Goal: Transaction & Acquisition: Register for event/course

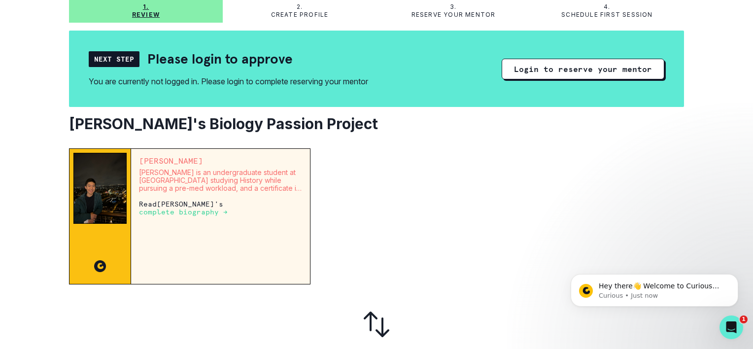
scroll to position [56, 0]
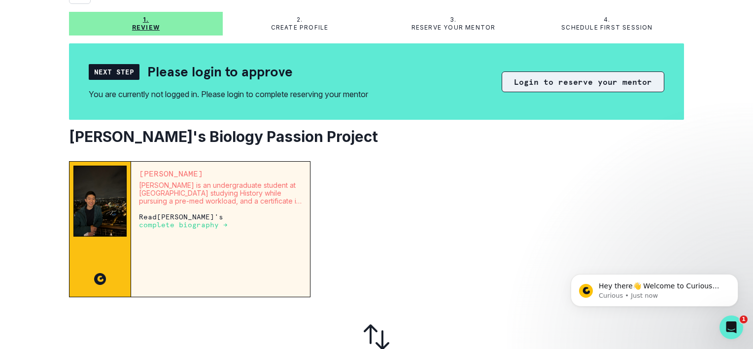
click at [633, 84] on button "Login to reserve your mentor" at bounding box center [583, 81] width 163 height 21
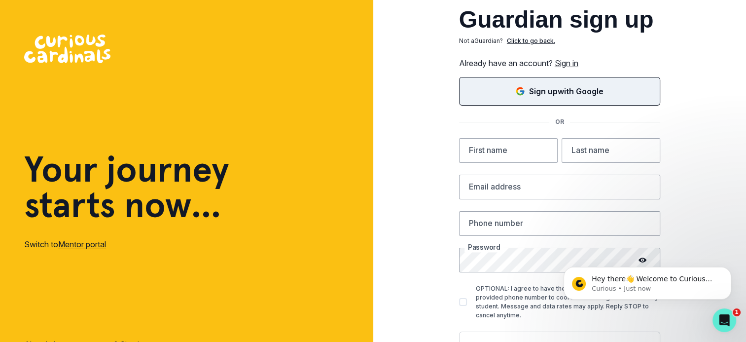
click at [621, 91] on div "Sign up with Google" at bounding box center [559, 91] width 176 height 12
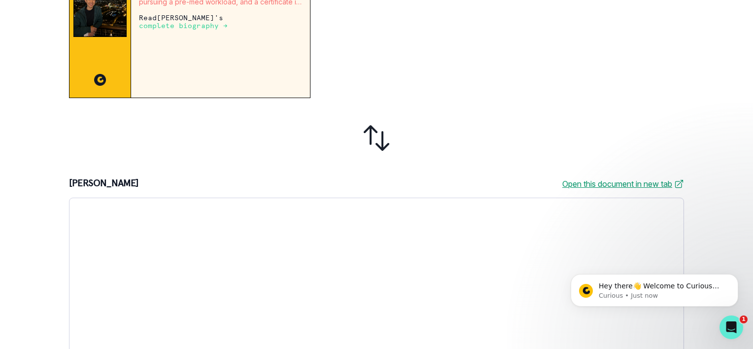
scroll to position [289, 0]
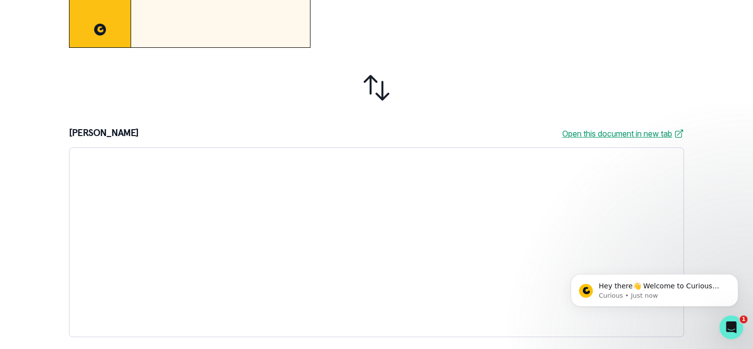
click at [593, 130] on link "Open this document in new tab" at bounding box center [623, 134] width 122 height 12
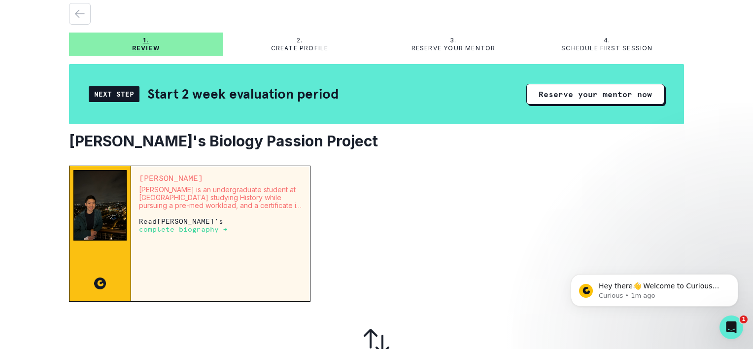
scroll to position [0, 0]
